Goal: Obtain resource: Obtain resource

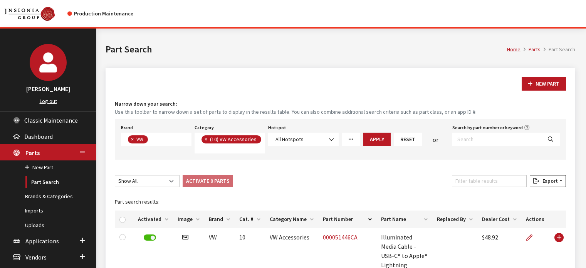
select select "-1"
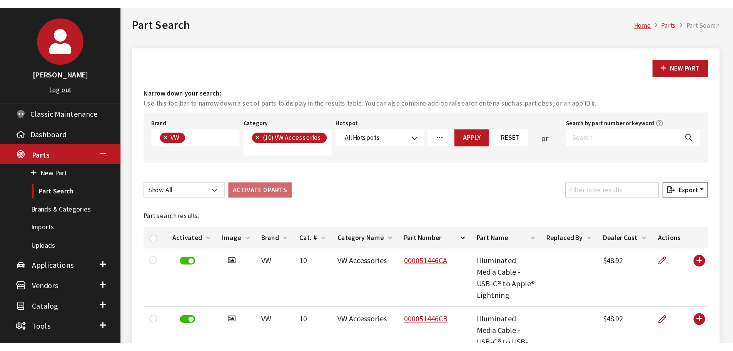
scroll to position [184, 0]
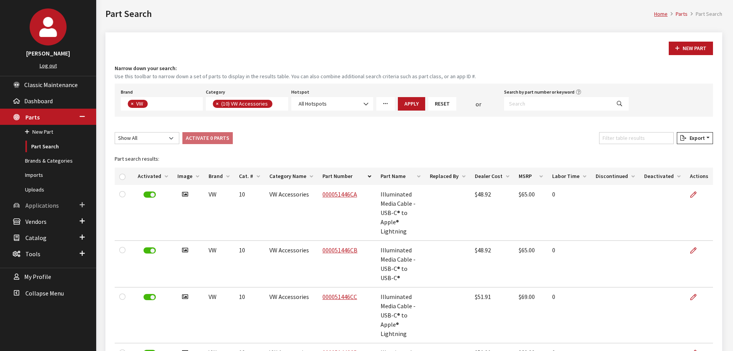
click at [32, 207] on span "Applications" at bounding box center [41, 205] width 33 height 8
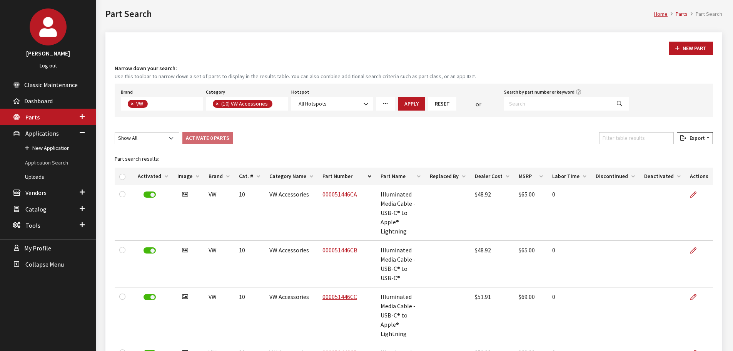
click at [43, 161] on link "Application Search" at bounding box center [48, 163] width 96 height 14
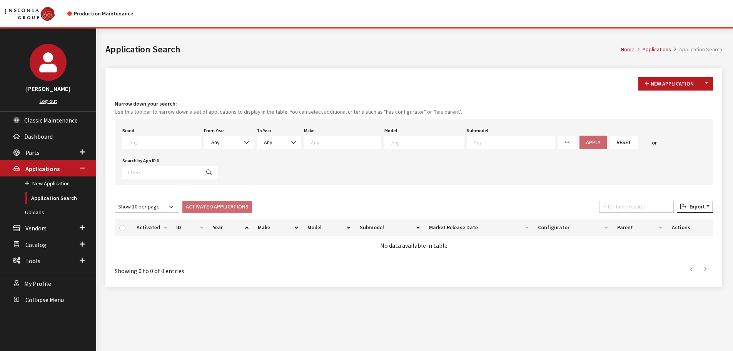
click at [182, 140] on textarea "Search" at bounding box center [164, 142] width 71 height 7
type textarea "vw"
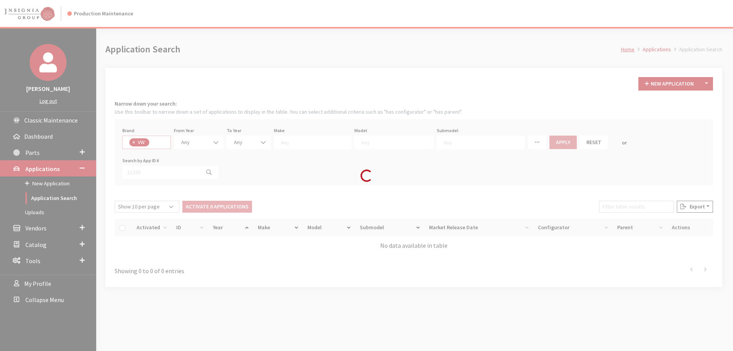
select select "11"
select select
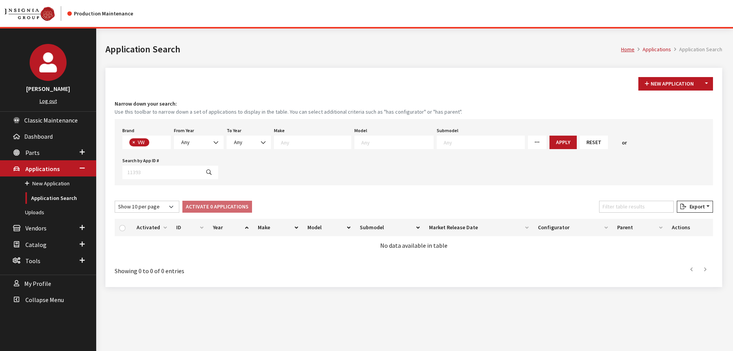
scroll to position [212, 0]
click at [188, 141] on span "Any" at bounding box center [185, 142] width 8 height 7
select select "2026"
select select
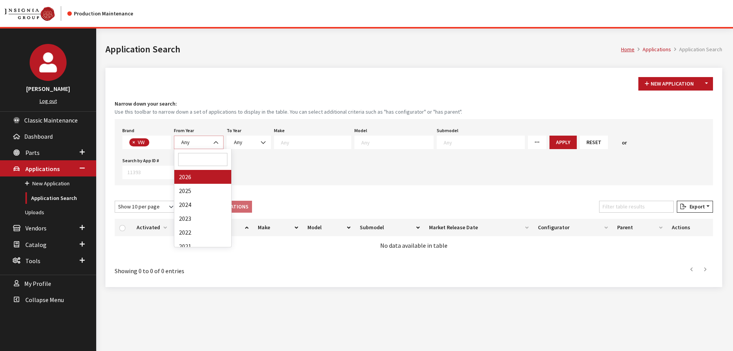
select select
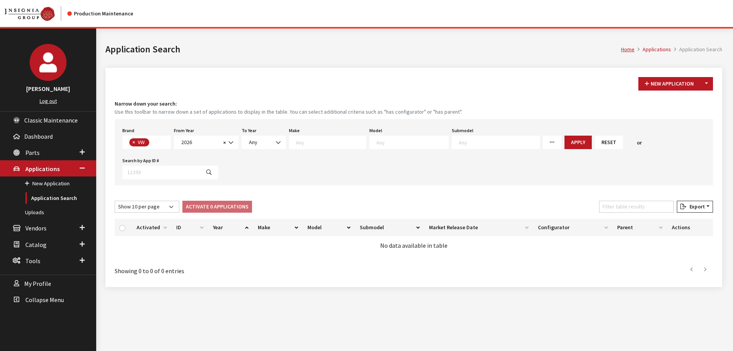
click at [336, 144] on textarea "Search" at bounding box center [331, 142] width 70 height 7
click at [377, 143] on textarea "Search" at bounding box center [413, 142] width 72 height 7
select select "915"
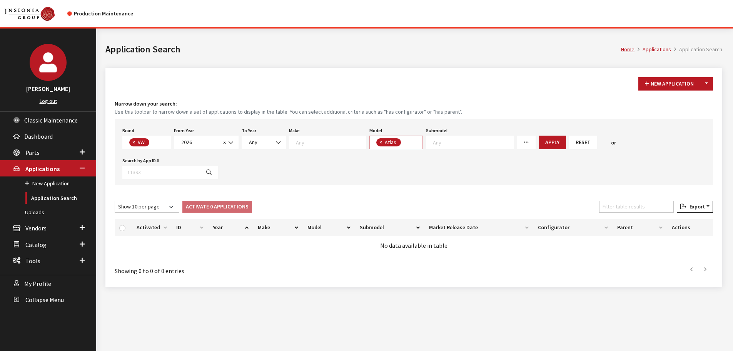
click at [402, 144] on span "× Atlas" at bounding box center [397, 142] width 54 height 13
select select
click at [594, 141] on button "Apply" at bounding box center [607, 142] width 27 height 13
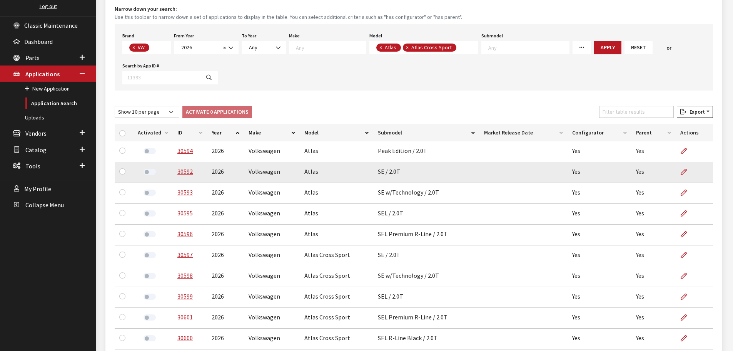
scroll to position [116, 0]
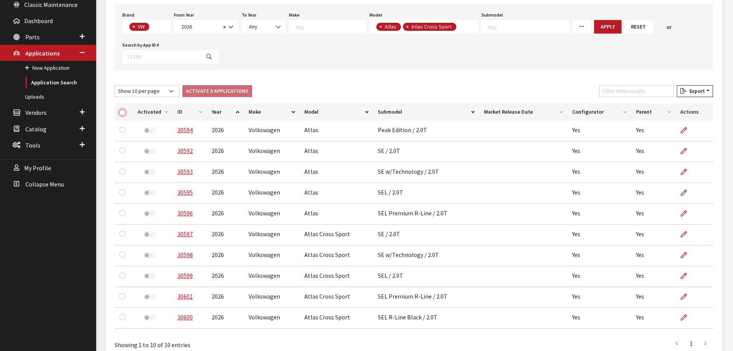
click at [122, 112] on input "checkbox" at bounding box center [122, 112] width 6 height 6
checkbox input "true"
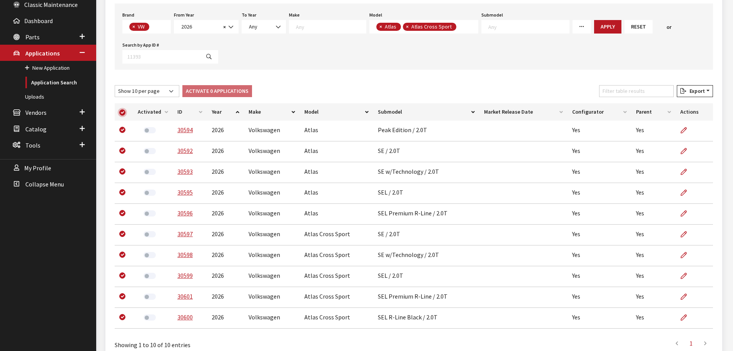
checkbox input "true"
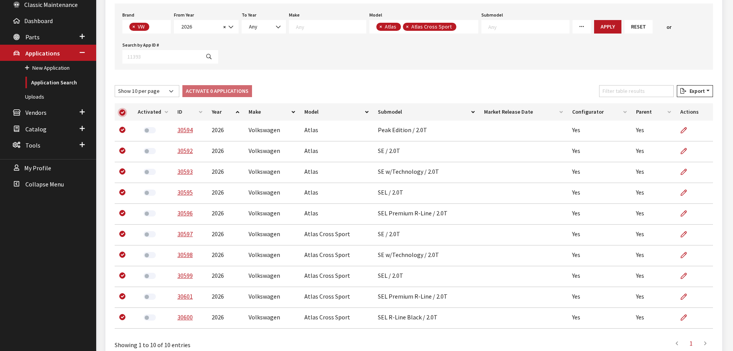
checkbox input "true"
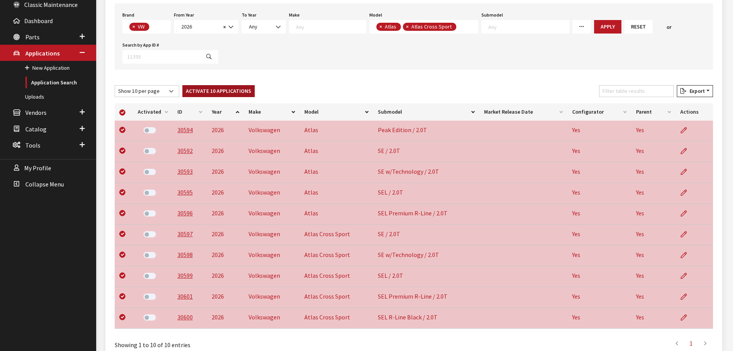
click at [216, 94] on button "Activate 10 Applications" at bounding box center [218, 91] width 72 height 12
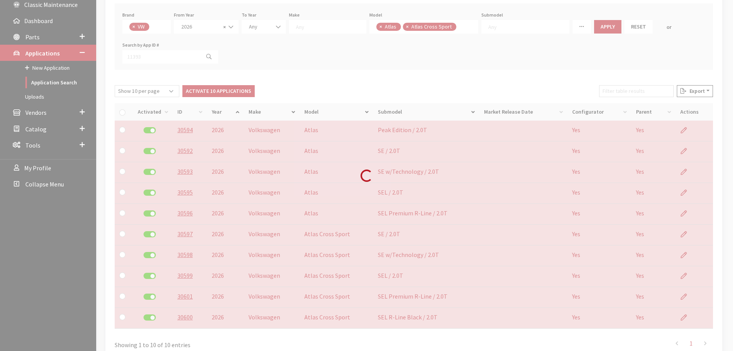
checkbox input "false"
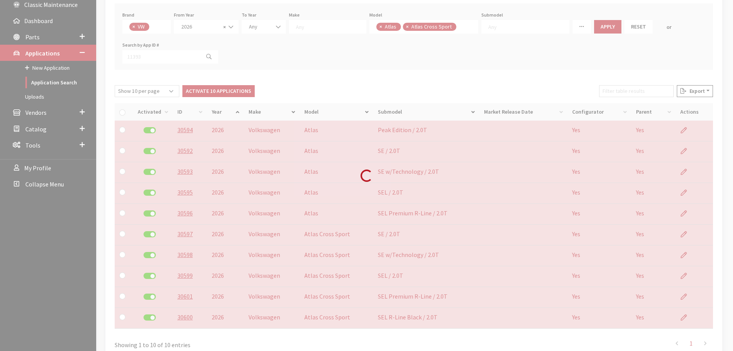
checkbox input "false"
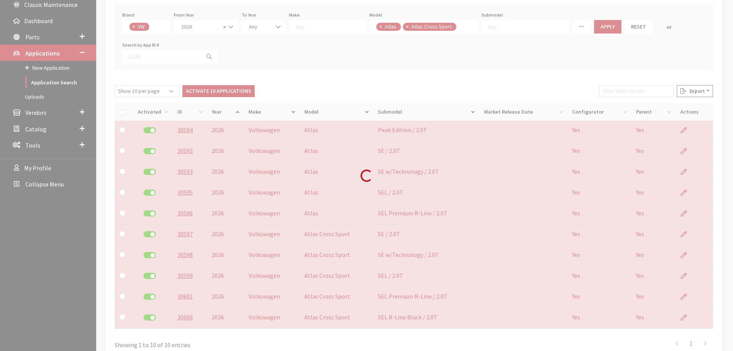
checkbox input "false"
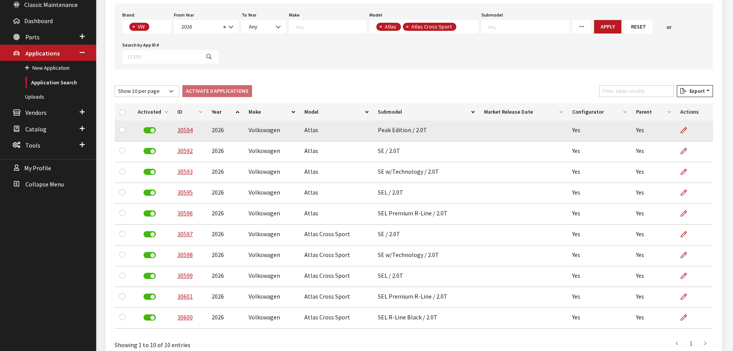
scroll to position [0, 0]
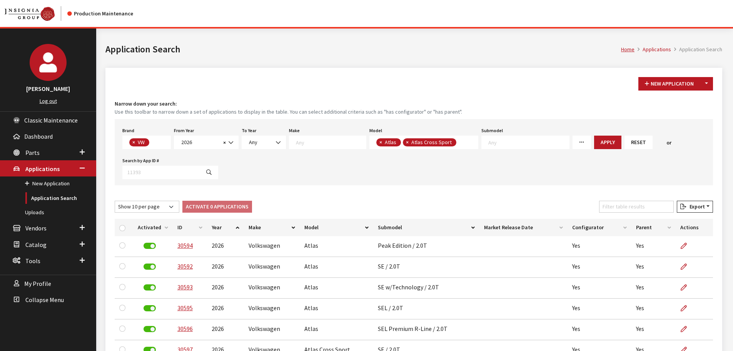
click at [625, 143] on button "Reset" at bounding box center [639, 142] width 28 height 13
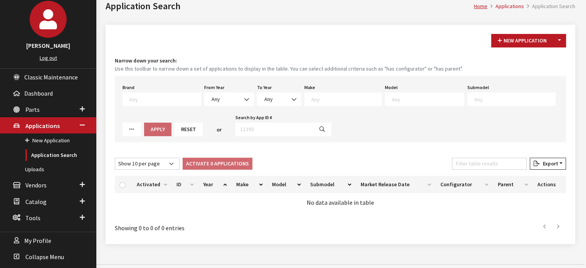
scroll to position [51, 0]
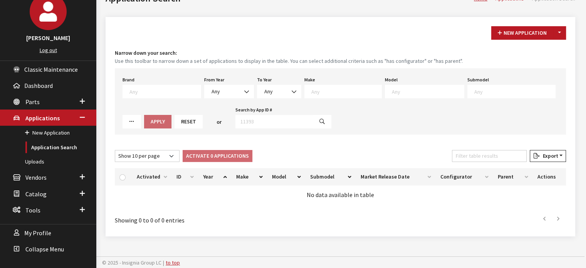
click at [147, 94] on textarea "Search" at bounding box center [164, 91] width 71 height 7
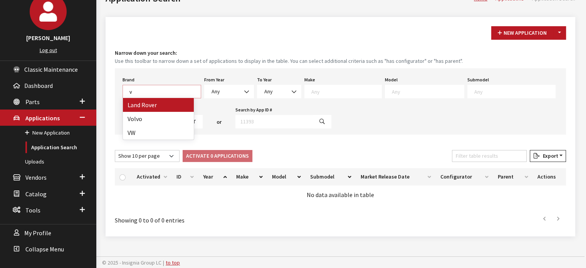
scroll to position [0, 0]
type textarea "vw"
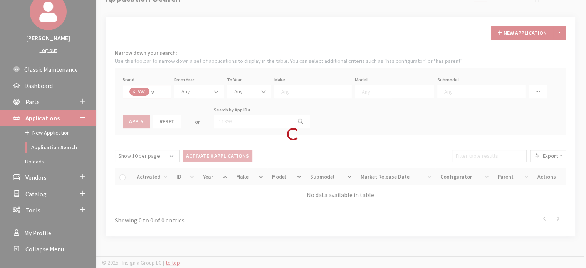
select select "11"
select select
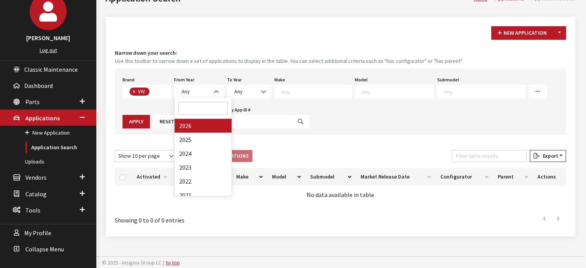
click at [212, 89] on span at bounding box center [216, 91] width 13 height 13
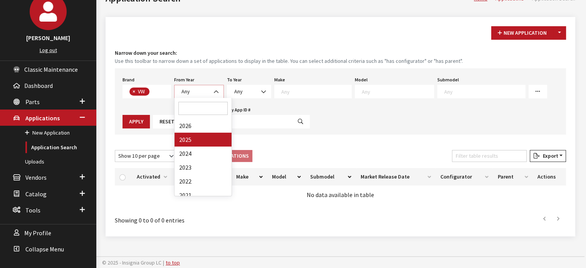
select select "2025"
select select
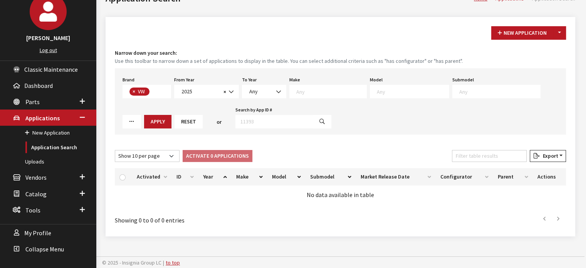
click at [317, 93] on textarea "Search" at bounding box center [331, 91] width 70 height 7
click at [377, 92] on textarea "Search" at bounding box center [413, 91] width 72 height 7
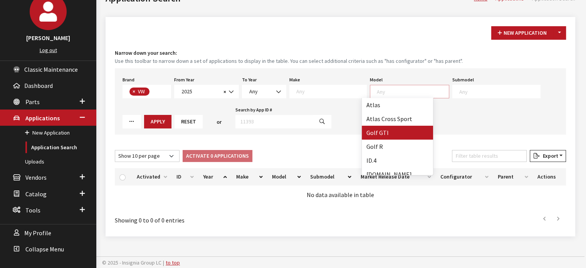
scroll to position [39, 0]
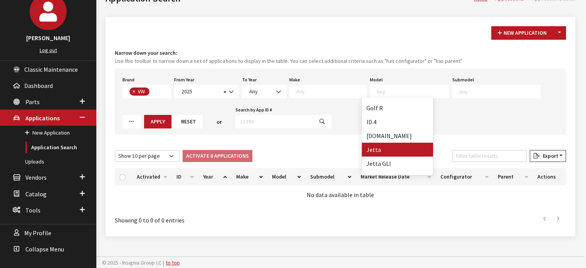
select select "291"
select select
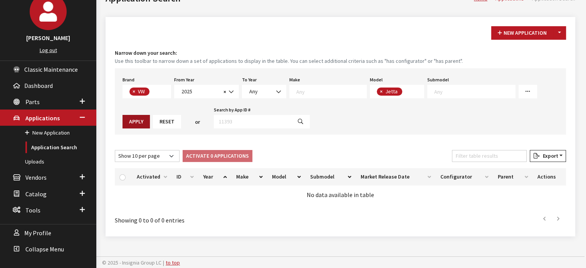
click at [150, 115] on button "Apply" at bounding box center [135, 121] width 27 height 13
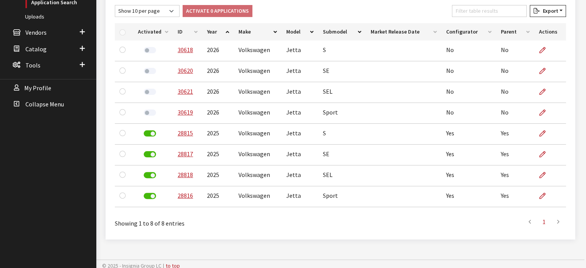
scroll to position [199, 0]
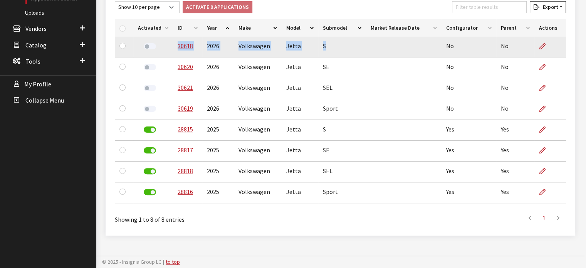
drag, startPoint x: 175, startPoint y: 45, endPoint x: 330, endPoint y: 49, distance: 155.6
click at [330, 49] on tr "30618 2026 Volkswagen Jetta S No No" at bounding box center [340, 47] width 451 height 21
copy tr "30618 2026 Volkswagen Jetta S"
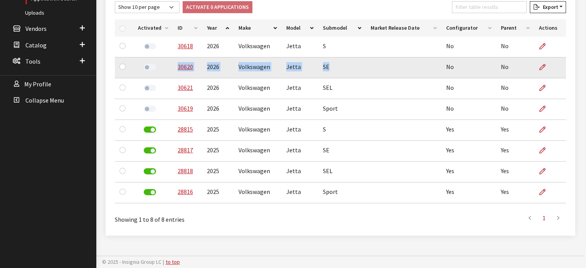
drag, startPoint x: 329, startPoint y: 67, endPoint x: 174, endPoint y: 68, distance: 154.4
click at [174, 68] on tr "30620 2026 Volkswagen Jetta SE No No" at bounding box center [340, 67] width 451 height 21
copy tr "30620 2026 Volkswagen Jetta SE"
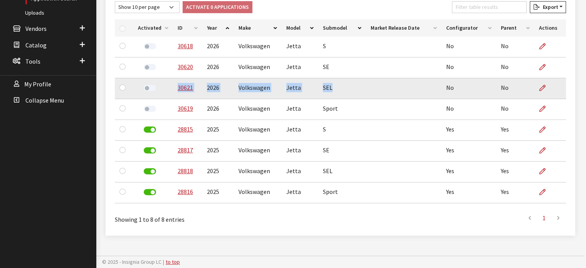
drag, startPoint x: 186, startPoint y: 88, endPoint x: 339, endPoint y: 88, distance: 152.8
click at [339, 88] on tr "30621 2026 Volkswagen Jetta SEL No No" at bounding box center [340, 88] width 451 height 21
copy tr "30621 2026 Volkswagen Jetta SEL"
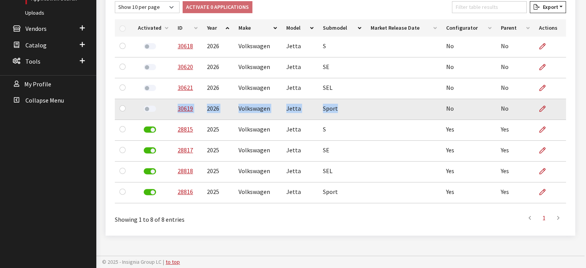
drag, startPoint x: 175, startPoint y: 109, endPoint x: 336, endPoint y: 114, distance: 161.4
click at [336, 114] on tr "30619 2026 Volkswagen Jetta Sport No No" at bounding box center [340, 109] width 451 height 21
copy tr "30619 2026 Volkswagen Jetta Sport"
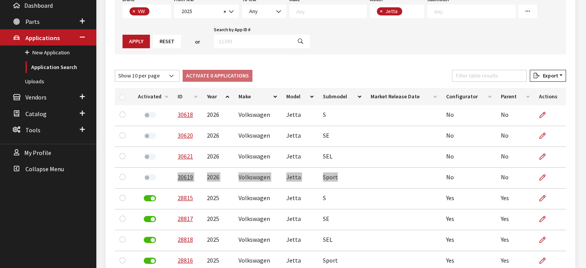
scroll to position [122, 0]
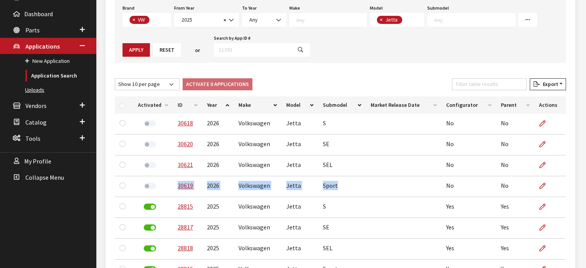
click at [33, 89] on link "Uploads" at bounding box center [48, 90] width 96 height 14
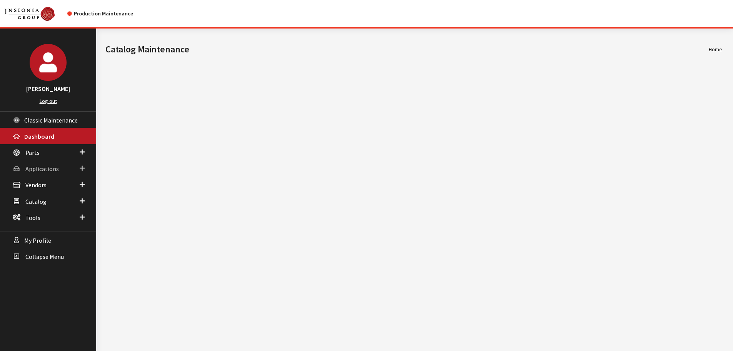
click at [35, 172] on span "Applications" at bounding box center [41, 169] width 33 height 8
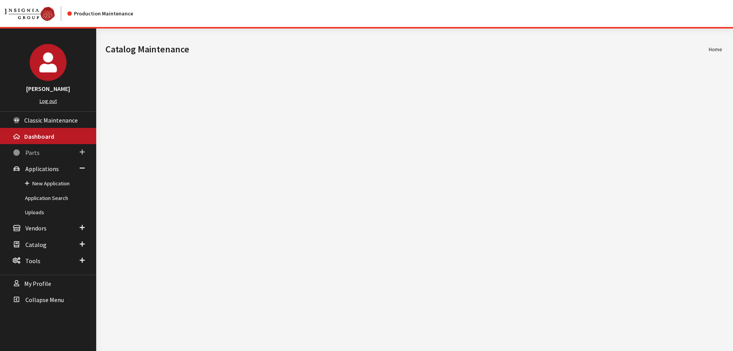
click at [32, 152] on span "Parts" at bounding box center [32, 153] width 14 height 8
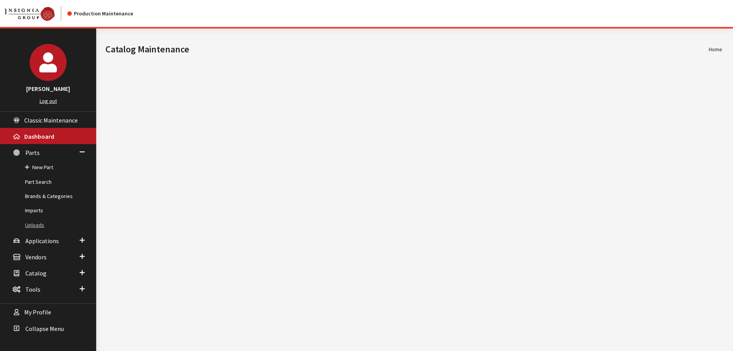
click at [29, 226] on link "Uploads" at bounding box center [48, 225] width 96 height 14
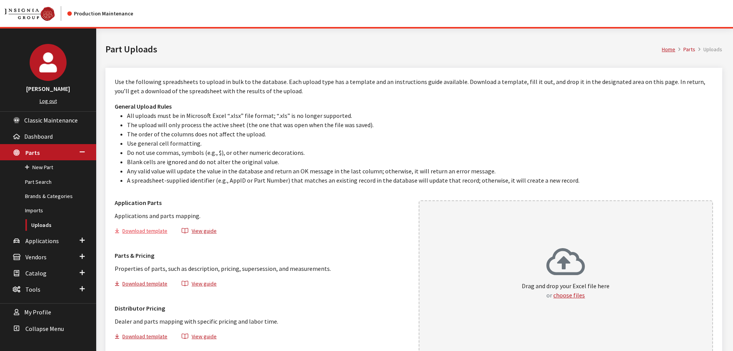
click at [141, 230] on button "Download template" at bounding box center [144, 231] width 59 height 11
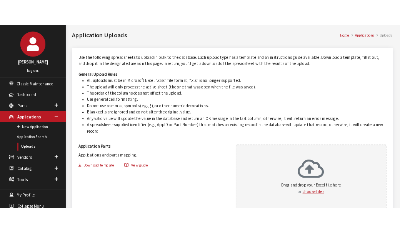
scroll to position [74, 0]
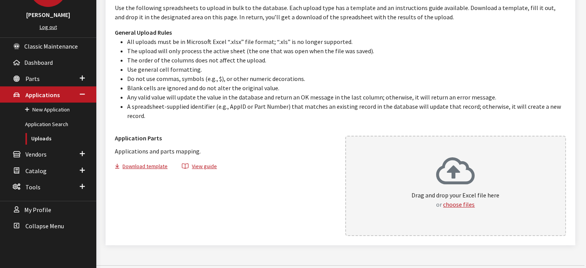
click at [482, 165] on div "Drag and drop your Excel file here or choose files" at bounding box center [455, 182] width 88 height 52
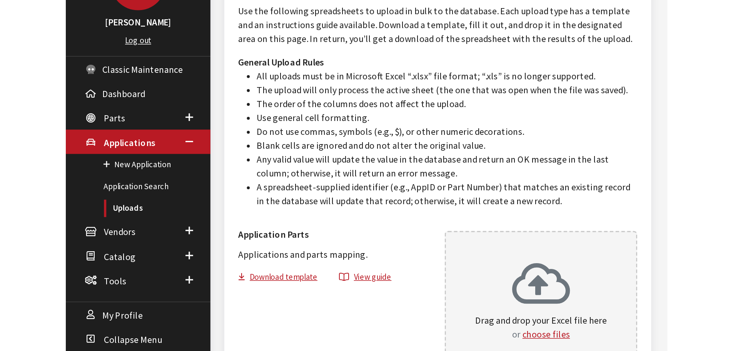
scroll to position [28, 0]
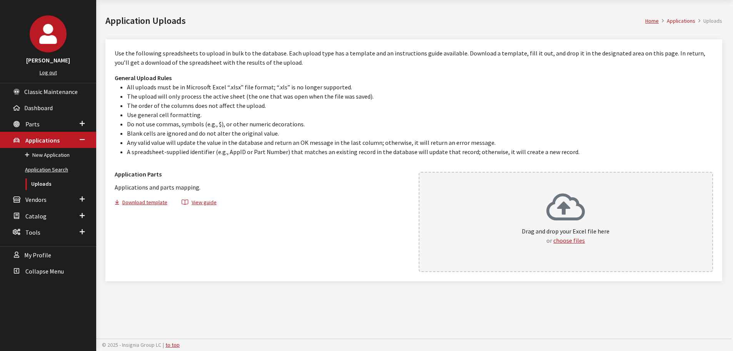
click at [50, 169] on link "Application Search" at bounding box center [48, 169] width 96 height 14
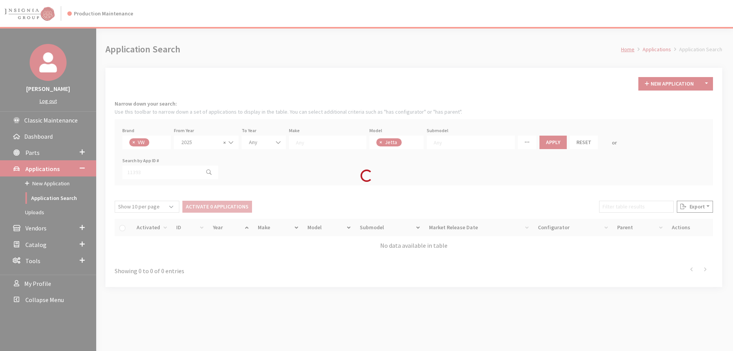
scroll to position [27, 0]
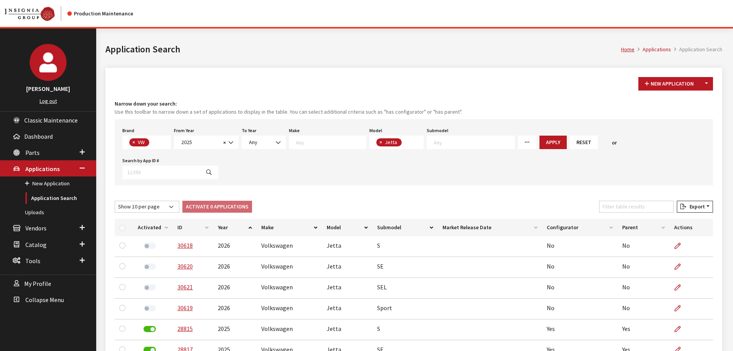
click at [404, 137] on span "× Jetta" at bounding box center [397, 142] width 55 height 13
select select
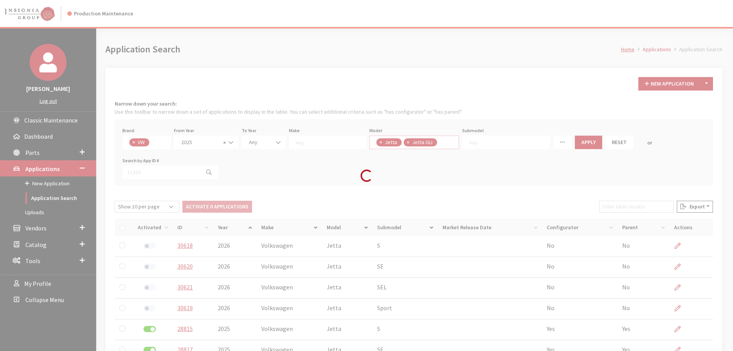
scroll to position [51, 0]
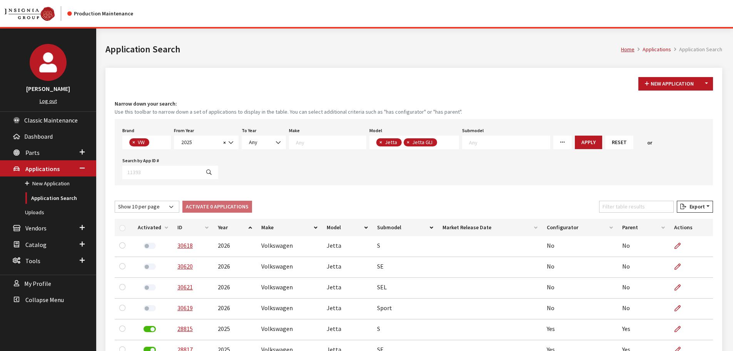
click at [377, 142] on button "×" at bounding box center [381, 142] width 8 height 8
select select "1047"
select select
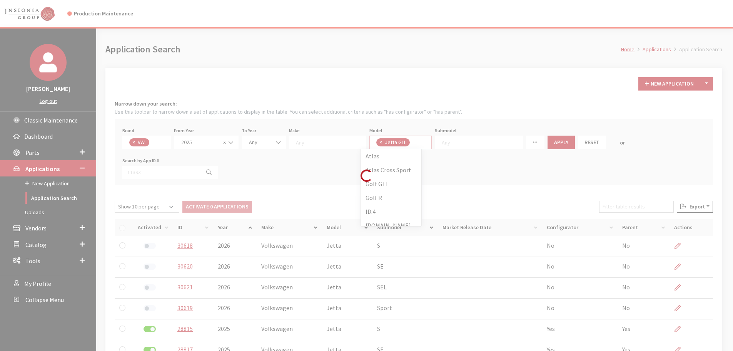
scroll to position [62, 0]
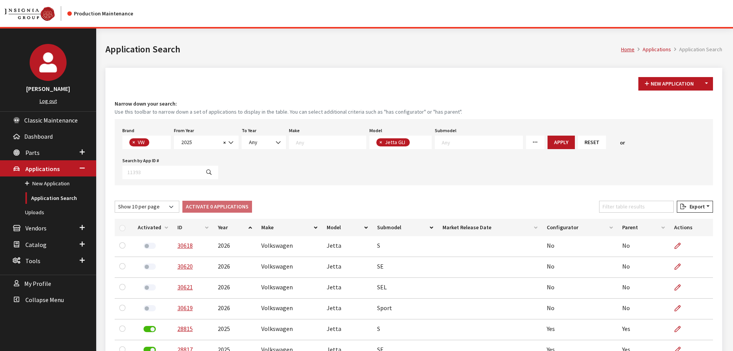
click at [214, 135] on div "From Year Any 2026 2025 2024 2023 2022 2021 2020 2019 2018 2017 2016 2015 2014 …" at bounding box center [206, 137] width 68 height 24
click at [213, 145] on span "2025" at bounding box center [200, 142] width 42 height 8
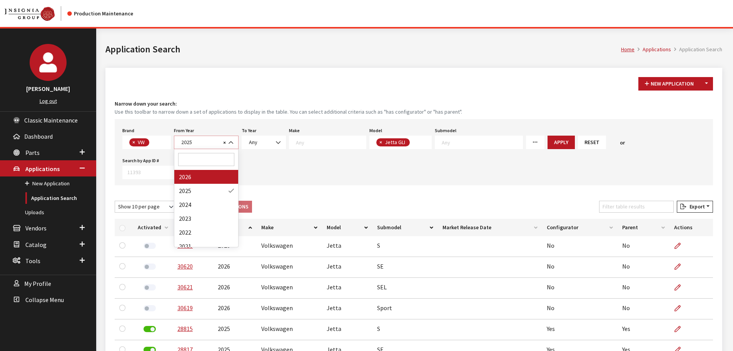
select select "2026"
select select
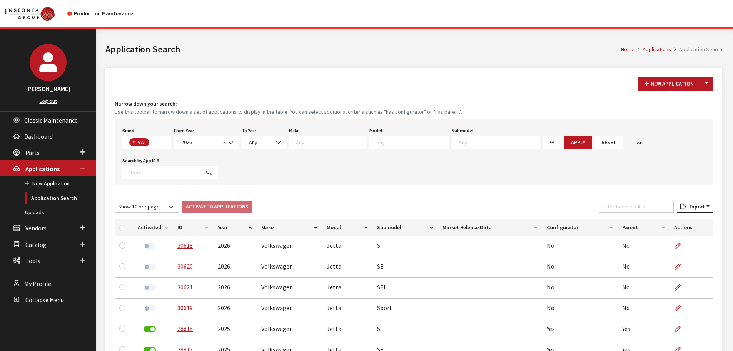
scroll to position [15, 0]
click at [400, 139] on textarea "Search" at bounding box center [413, 142] width 72 height 7
select select "1047"
select select
click at [548, 139] on button "Apply" at bounding box center [561, 142] width 27 height 13
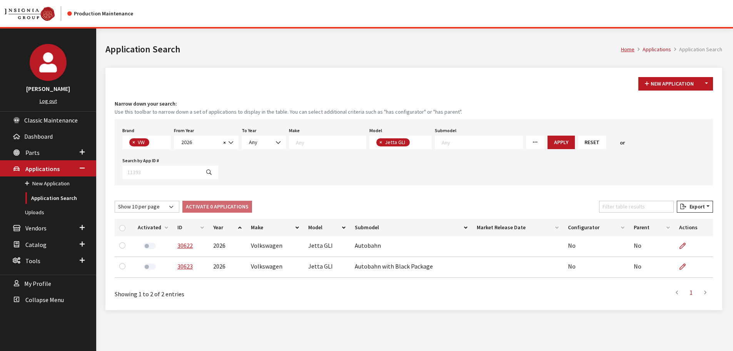
scroll to position [28, 0]
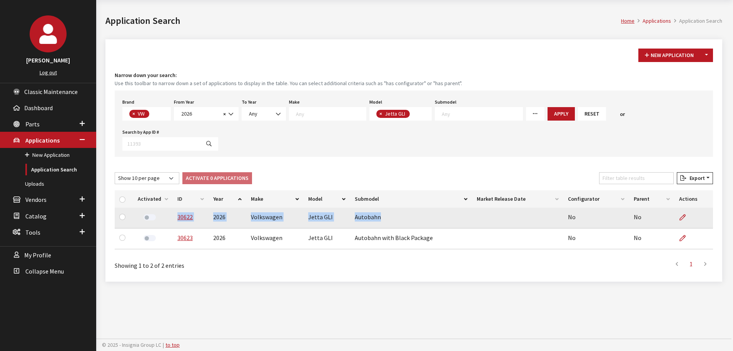
drag, startPoint x: 179, startPoint y: 219, endPoint x: 379, endPoint y: 220, distance: 199.4
click at [379, 220] on tr "30622 2026 Volkswagen Jetta GLI Autobahn No No" at bounding box center [414, 218] width 599 height 21
copy tr "30622 2026 Volkswagen Jetta GLI Autobahn"
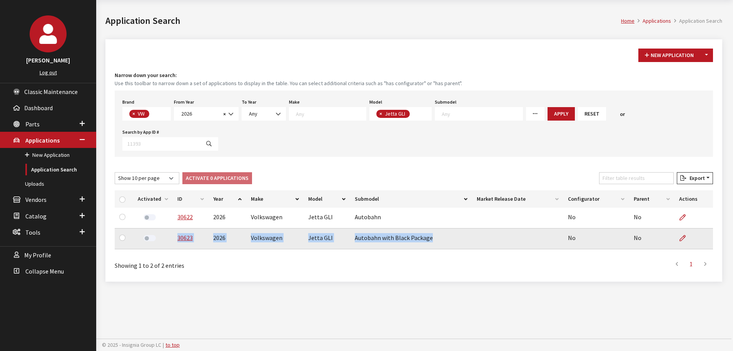
drag, startPoint x: 429, startPoint y: 239, endPoint x: 174, endPoint y: 245, distance: 255.3
click at [174, 245] on tr "30623 2026 Volkswagen Jetta GLI Autobahn with Black Package No No" at bounding box center [414, 238] width 599 height 21
copy tr "30623 2026 Volkswagen Jetta GLI Autobahn with Black Package"
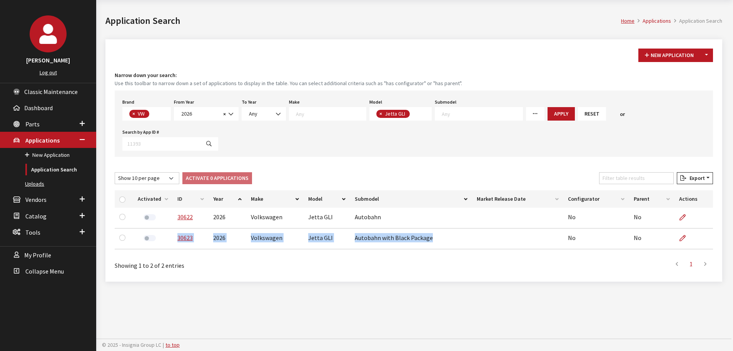
click at [28, 179] on link "Uploads" at bounding box center [48, 184] width 96 height 14
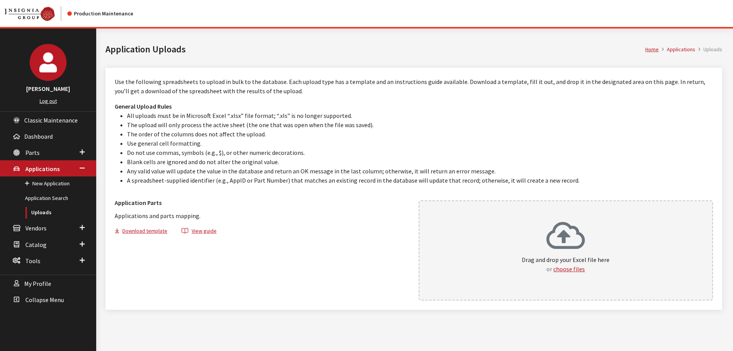
click at [494, 241] on div "Drag and drop your Excel file here or choose files" at bounding box center [566, 250] width 295 height 100
click at [576, 270] on button "choose files" at bounding box center [570, 268] width 32 height 9
click at [564, 122] on li "The upload will only process the active sheet (the one that was open when the f…" at bounding box center [420, 124] width 586 height 9
click at [44, 198] on link "Application Search" at bounding box center [48, 198] width 96 height 14
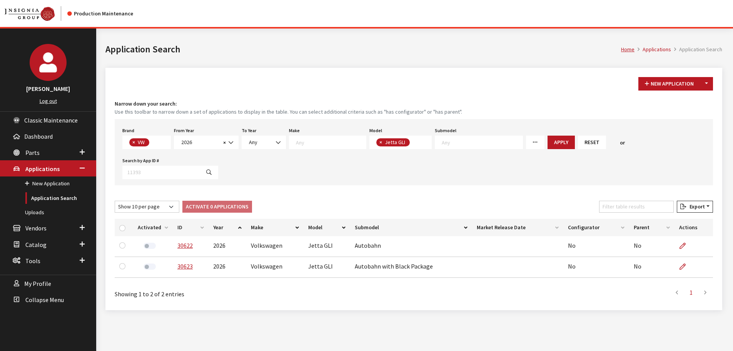
scroll to position [5, 0]
click at [412, 141] on span "× Jetta GLI" at bounding box center [401, 142] width 63 height 13
select select
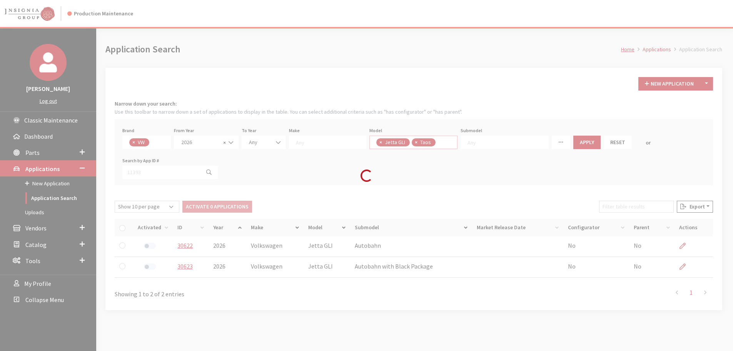
scroll to position [15, 0]
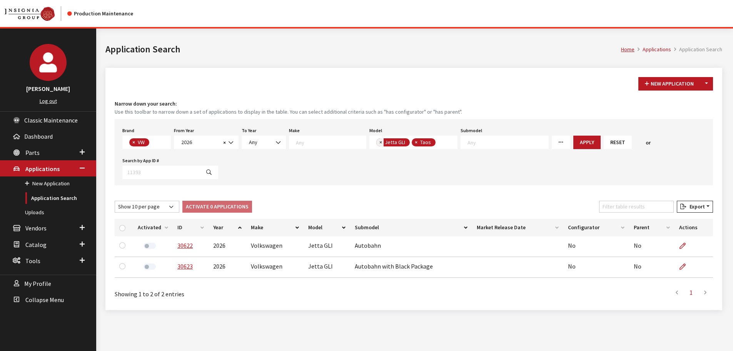
click at [377, 142] on button "×" at bounding box center [381, 142] width 8 height 8
select select "1138"
select select
click at [541, 139] on button "Apply" at bounding box center [551, 142] width 27 height 13
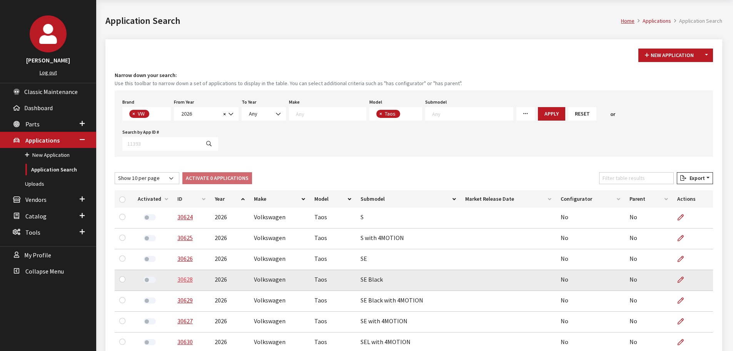
scroll to position [65, 0]
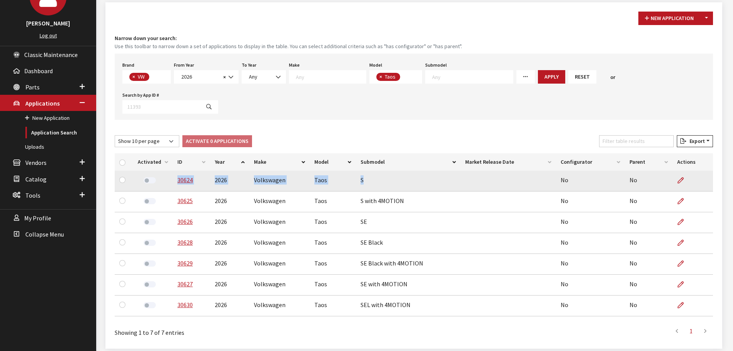
drag, startPoint x: 192, startPoint y: 151, endPoint x: 401, endPoint y: 153, distance: 209.1
click at [401, 171] on tr "30624 2026 Volkswagen Taos S No No" at bounding box center [414, 181] width 599 height 21
copy tr "30624 2026 Volkswagen Taos S"
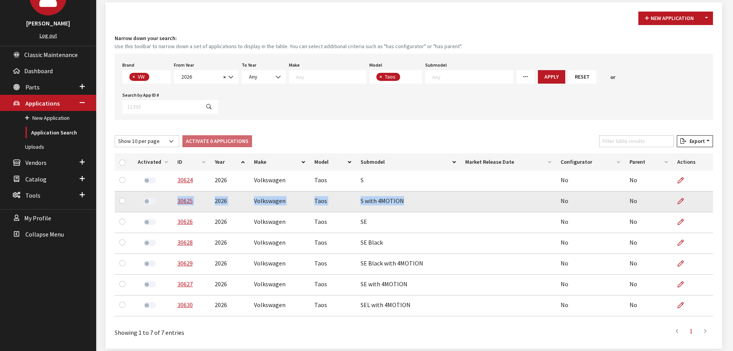
drag, startPoint x: 396, startPoint y: 171, endPoint x: 171, endPoint y: 175, distance: 224.9
click at [171, 191] on tr "30625 2026 Volkswagen Taos S with 4MOTION No No" at bounding box center [414, 201] width 599 height 21
copy tr "30625 2026 Volkswagen Taos S with 4MOTION"
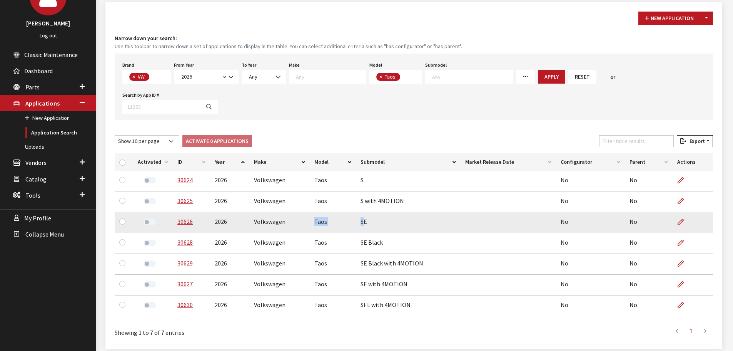
drag, startPoint x: 364, startPoint y: 192, endPoint x: 286, endPoint y: 194, distance: 78.2
click at [286, 212] on tr "30626 2026 Volkswagen Taos SE No No" at bounding box center [414, 222] width 599 height 21
drag, startPoint x: 368, startPoint y: 193, endPoint x: 168, endPoint y: 199, distance: 199.9
click at [168, 212] on tr "30626 2026 Volkswagen Taos SE No No" at bounding box center [414, 222] width 599 height 21
copy tr "30626 2026 Volkswagen Taos SE"
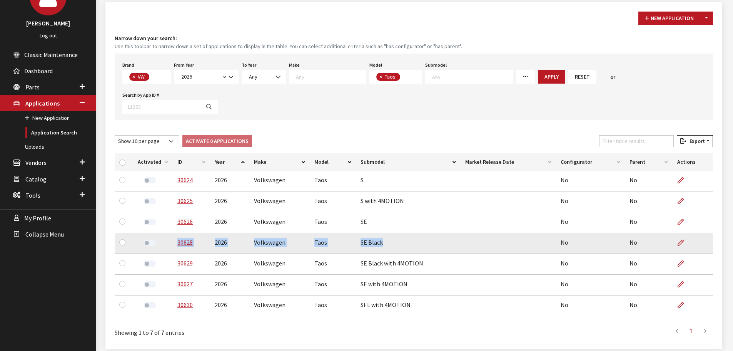
drag, startPoint x: 382, startPoint y: 215, endPoint x: 172, endPoint y: 216, distance: 209.4
click at [172, 233] on tr "30628 2026 Volkswagen Taos SE Black No No" at bounding box center [414, 243] width 599 height 21
copy tr "30628 2026 Volkswagen Taos SE Black"
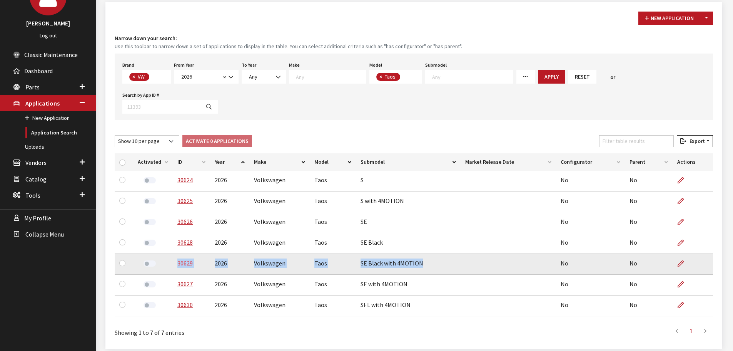
drag, startPoint x: 419, startPoint y: 232, endPoint x: 177, endPoint y: 235, distance: 241.4
click at [177, 254] on tr "30629 2026 Volkswagen Taos SE Black with 4MOTION No No" at bounding box center [414, 264] width 599 height 21
copy tr "30629 2026 Volkswagen Taos SE Black with 4MOTION"
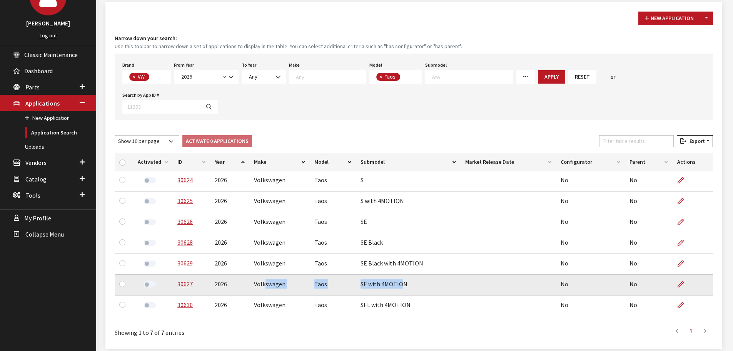
drag, startPoint x: 401, startPoint y: 256, endPoint x: 299, endPoint y: 262, distance: 102.6
click at [265, 275] on tr "30627 2026 Volkswagen Taos SE with 4MOTION No No" at bounding box center [414, 285] width 599 height 21
drag, startPoint x: 404, startPoint y: 257, endPoint x: 175, endPoint y: 264, distance: 229.6
click at [175, 275] on tr "30627 2026 Volkswagen Taos SE with 4MOTION No No" at bounding box center [414, 285] width 599 height 21
copy tr "30627 2026 Volkswagen Taos SE with 4MOTION"
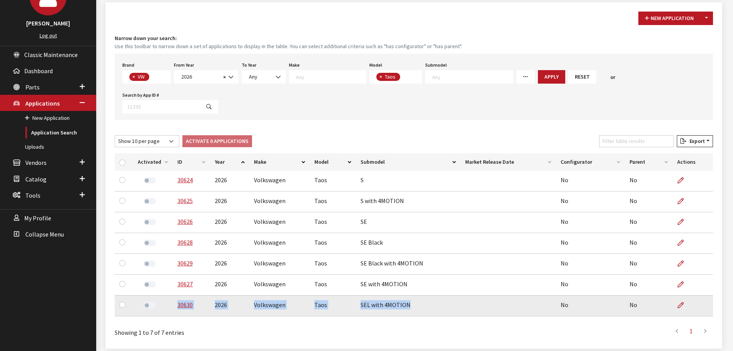
drag, startPoint x: 406, startPoint y: 278, endPoint x: 176, endPoint y: 280, distance: 229.5
click at [176, 295] on tr "30630 2026 Volkswagen Taos SEL with 4MOTION No No" at bounding box center [414, 305] width 599 height 21
copy tr "30630 2026 Volkswagen Taos SEL with 4MOTION"
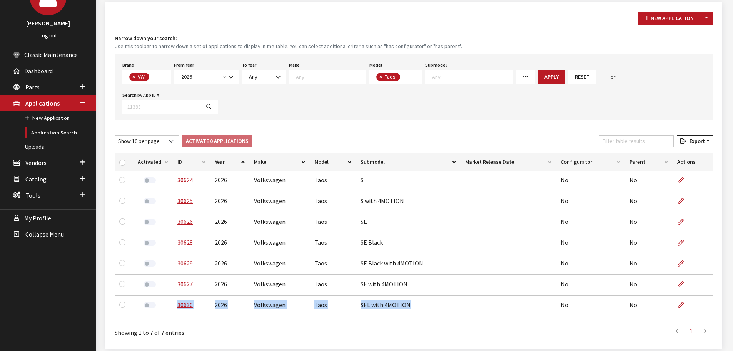
click at [42, 151] on link "Uploads" at bounding box center [48, 147] width 96 height 14
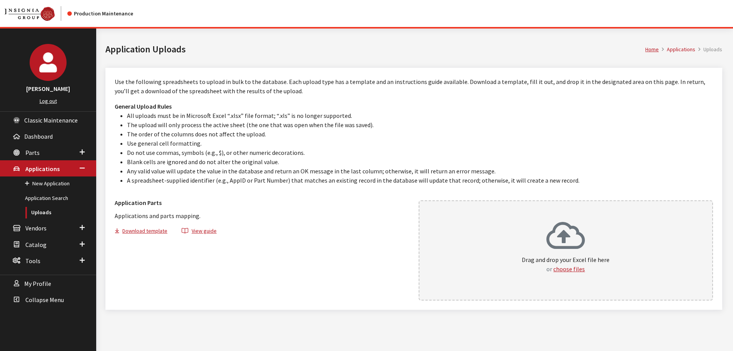
click at [455, 226] on div "Drag and drop your Excel file here or choose files" at bounding box center [566, 250] width 295 height 100
click at [34, 152] on span "Parts" at bounding box center [32, 153] width 14 height 8
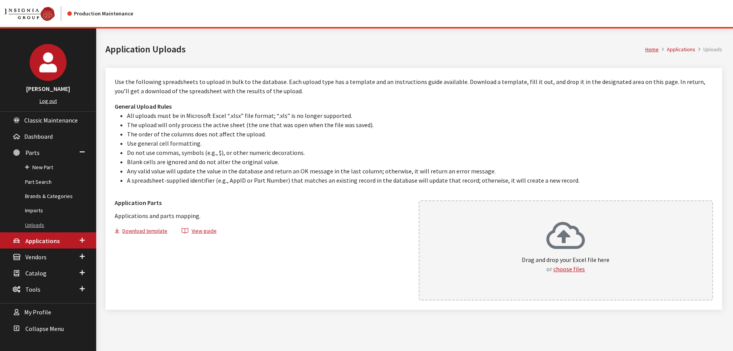
click at [33, 219] on link "Uploads" at bounding box center [48, 225] width 96 height 14
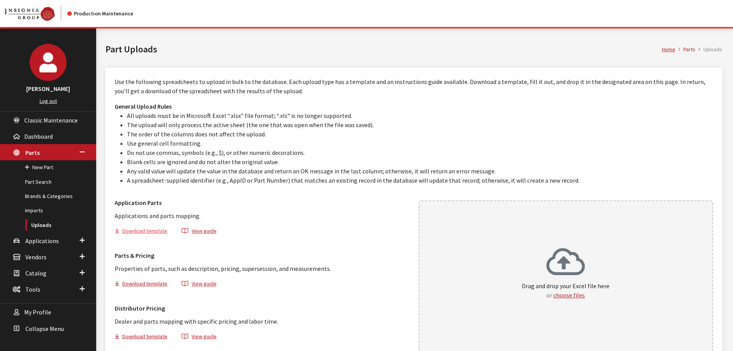
click at [144, 231] on button "Download template" at bounding box center [144, 231] width 59 height 11
drag, startPoint x: 128, startPoint y: 285, endPoint x: 138, endPoint y: 282, distance: 10.4
click at [128, 285] on button "Download template" at bounding box center [144, 284] width 59 height 11
click at [355, 105] on h3 "General Upload Rules" at bounding box center [414, 106] width 599 height 9
